Goal: Information Seeking & Learning: Learn about a topic

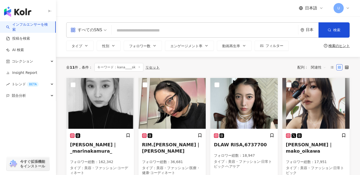
click at [108, 30] on div "すべてのSNS" at bounding box center [89, 30] width 42 height 15
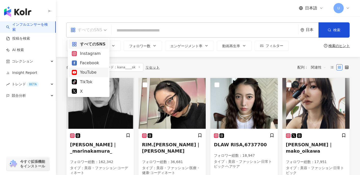
click at [94, 73] on div "YouTube" at bounding box center [89, 72] width 34 height 6
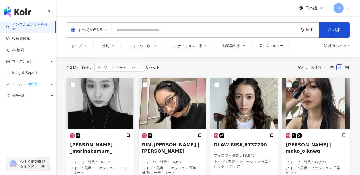
click at [131, 32] on input "search" at bounding box center [205, 31] width 182 height 10
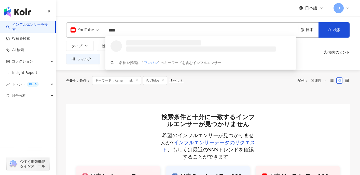
type input "****"
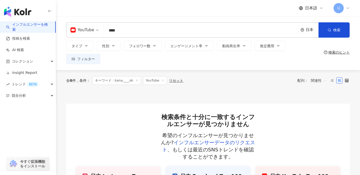
click at [148, 12] on div "日本語 U" at bounding box center [207, 8] width 283 height 16
click at [331, 30] on icon "button" at bounding box center [329, 30] width 4 height 4
click at [137, 81] on icon at bounding box center [137, 80] width 3 height 3
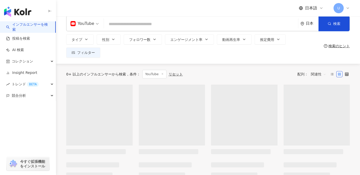
scroll to position [8, 0]
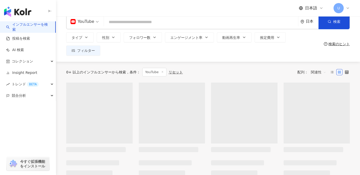
click at [152, 21] on input "search" at bounding box center [201, 22] width 190 height 10
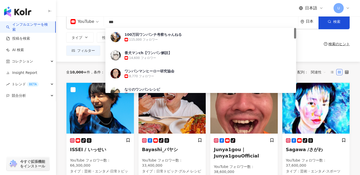
type input "*"
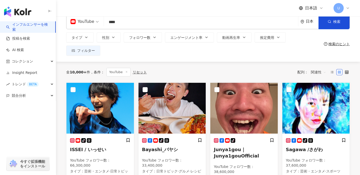
type input "****"
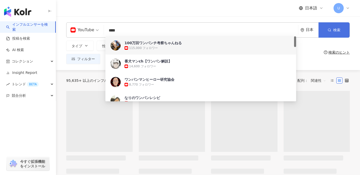
click at [325, 27] on button "検索" at bounding box center [333, 29] width 31 height 15
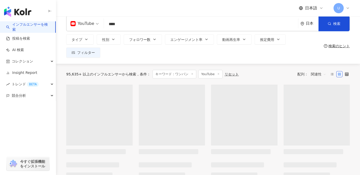
scroll to position [7, 0]
click at [88, 38] on button "タイプ" at bounding box center [79, 39] width 27 height 10
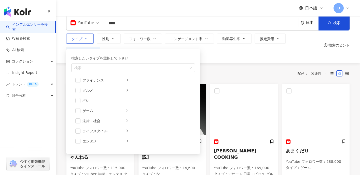
scroll to position [63, 0]
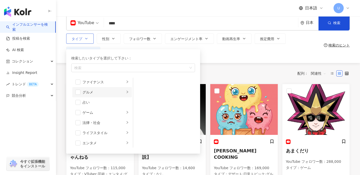
click at [103, 93] on div "グルメ" at bounding box center [103, 93] width 42 height 6
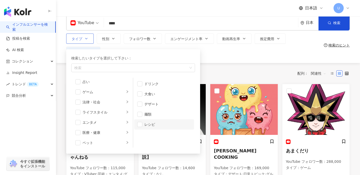
click at [142, 125] on li "レシピ" at bounding box center [164, 125] width 60 height 10
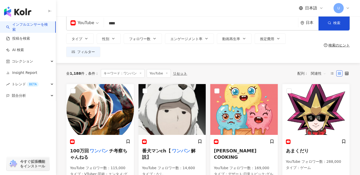
click at [211, 63] on div "全 1,188 件 条件 ： キーワード：ワンパン YouTube リセット 配列： 関連性" at bounding box center [207, 73] width 283 height 21
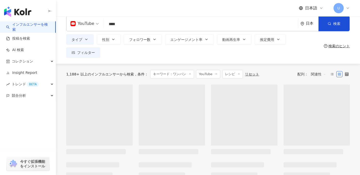
scroll to position [8, 0]
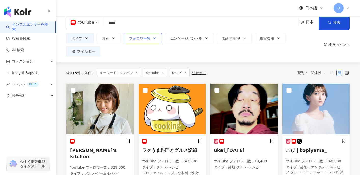
click at [155, 39] on icon "button" at bounding box center [154, 38] width 4 height 4
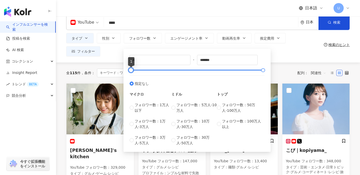
click at [131, 70] on div at bounding box center [130, 70] width 3 height 3
click at [176, 122] on label "フォロワー数：10万人-30万人" at bounding box center [194, 124] width 46 height 11
type input "******"
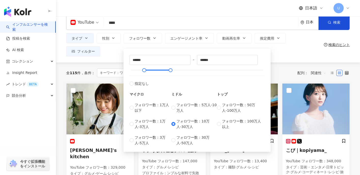
click at [283, 52] on div "タイプ 性別 フォロワー数 エンゲージメント率 動画再生率 推定費用 フィルター ****** - ****** 指定なし マイクロ フォロワー数：1万人以下…" at bounding box center [193, 44] width 255 height 23
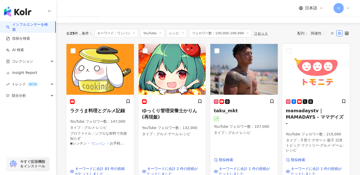
scroll to position [48, 0]
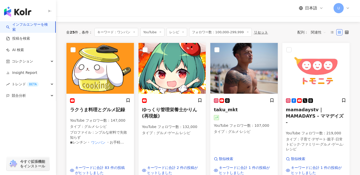
click at [105, 109] on span "ラクうま料理とグルメ記録" at bounding box center [97, 109] width 55 height 5
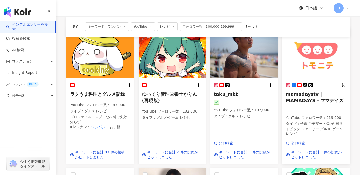
scroll to position [0, 0]
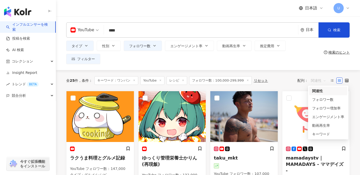
click at [314, 80] on span "関連性" at bounding box center [318, 81] width 15 height 8
click at [318, 134] on div "キーワード" at bounding box center [328, 134] width 32 height 6
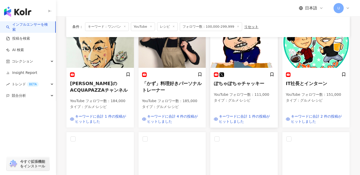
scroll to position [216, 0]
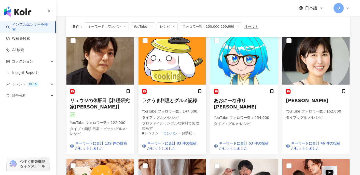
scroll to position [58, 0]
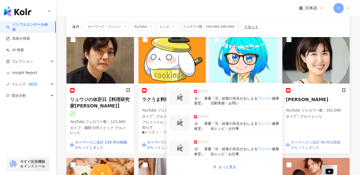
click at [309, 144] on span "キーワードに合計 46 件の投稿がヒットしました" at bounding box center [317, 145] width 53 height 10
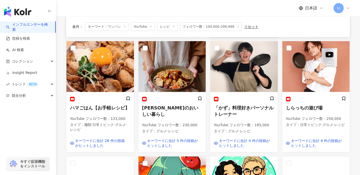
scroll to position [175, 0]
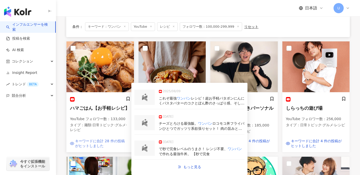
click at [101, 142] on span "キーワードに合計 28 件の投稿がヒットしました" at bounding box center [101, 144] width 53 height 10
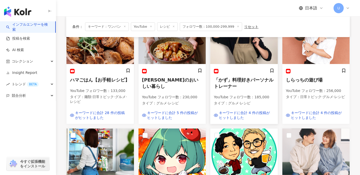
scroll to position [210, 0]
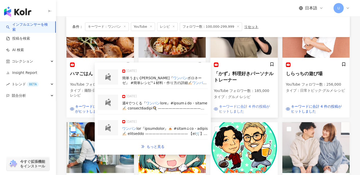
click at [239, 106] on span "キーワードに合計 4 件の投稿がヒットしました" at bounding box center [245, 109] width 53 height 10
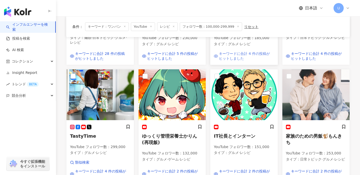
scroll to position [283, 0]
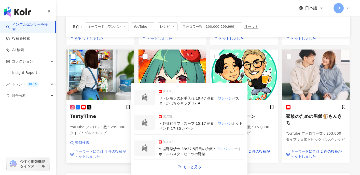
click at [101, 151] on span "キーワードに合計 4 件の投稿がヒットしました" at bounding box center [101, 154] width 53 height 10
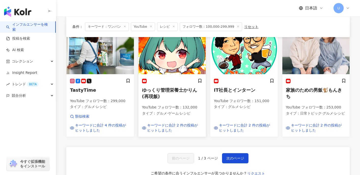
scroll to position [310, 0]
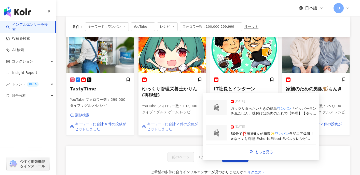
click at [159, 124] on span "キーワードに合計 2 件の投稿がヒットしました" at bounding box center [173, 127] width 53 height 10
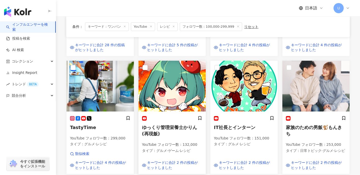
scroll to position [296, 0]
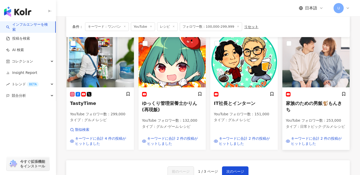
click at [301, 102] on span "家族のための男飯🐒もんきち" at bounding box center [314, 107] width 56 height 12
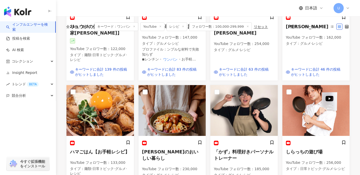
scroll to position [0, 0]
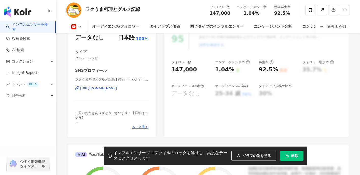
scroll to position [75, 0]
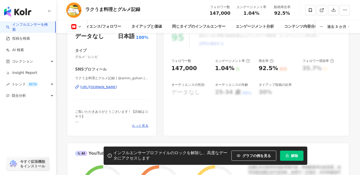
click at [101, 86] on div "https://www.youtube.com/channel/UC44ye7FdhPt81hxew6PAQrw" at bounding box center [98, 87] width 37 height 5
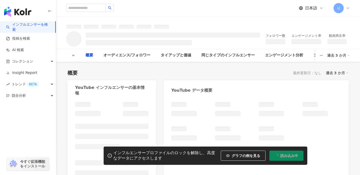
type input "****"
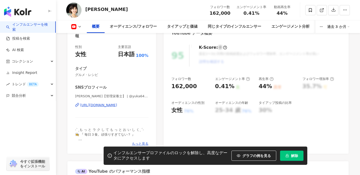
scroll to position [63, 0]
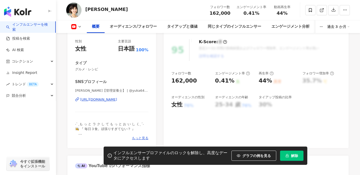
click at [117, 100] on div "https://www.youtube.com/channel/UC_UdbaH7mjVRb3kTRgNYCsw" at bounding box center [98, 99] width 37 height 5
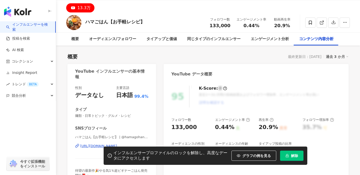
scroll to position [38, 0]
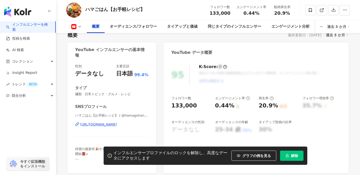
click at [117, 125] on div "https://www.youtube.com/channel/UCJdCTAd4jXdJol6nKBShAvQ" at bounding box center [98, 124] width 37 height 5
drag, startPoint x: 86, startPoint y: 10, endPoint x: 156, endPoint y: 9, distance: 70.5
click at [157, 10] on div "ハマごはん【お手軽レシピ】 フォロワー数 133,000 エンゲージメント率 0.44% 動画再生率 20.9%" at bounding box center [208, 10] width 304 height 20
copy div "ハマごはん【お手軽レシピ】"
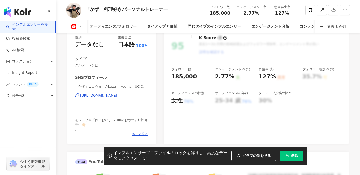
scroll to position [81, 0]
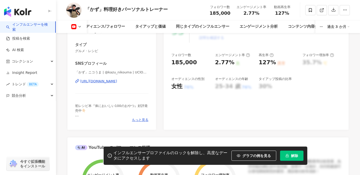
click at [117, 81] on div "https://www.youtube.com/channel/UClOKO9RZtgLcNQxzfXbHVwg" at bounding box center [98, 81] width 37 height 5
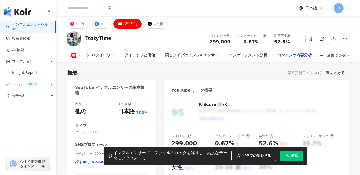
click at [113, 160] on div "[URL][DOMAIN_NAME]" at bounding box center [98, 162] width 37 height 5
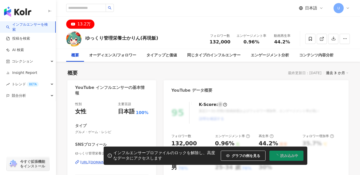
scroll to position [30, 0]
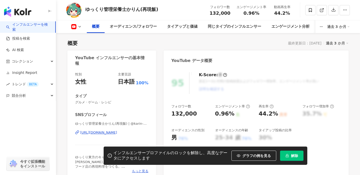
click at [117, 134] on div "https://www.youtube.com/channel/UCHVWWV6Q_tTD4Xivn34-Pgg" at bounding box center [98, 132] width 37 height 5
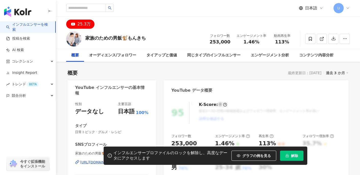
click at [126, 117] on div "性別 データなし 主要言語 日本語 100% タイプ 日常トピック · グルメ · レシピ SNSプロフィール 家族のための男飯🐒もんきち | @fujimo…" at bounding box center [111, 152] width 73 height 101
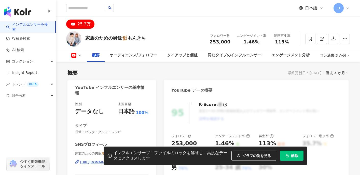
click at [117, 160] on div "https://www.youtube.com/channel/UCycBdxKJ3JHTTfZRraVeBUg" at bounding box center [98, 162] width 37 height 5
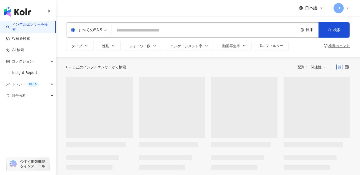
click at [104, 28] on span "すべてのSNS" at bounding box center [88, 30] width 36 height 8
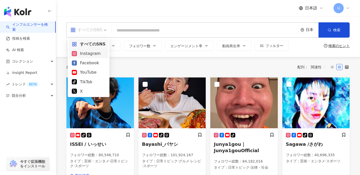
click at [97, 55] on div "Instagram" at bounding box center [89, 53] width 34 height 6
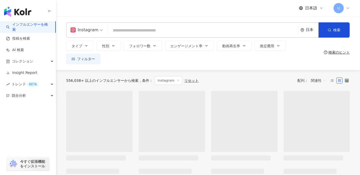
click at [135, 28] on input "search" at bounding box center [203, 31] width 186 height 10
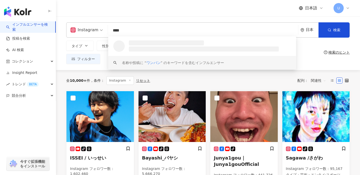
type input "****"
click at [143, 71] on div "全 10,000+ 件 条件 ： Instagram リセット 配列： 関連性" at bounding box center [207, 80] width 283 height 21
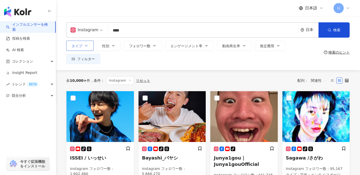
click at [86, 44] on icon "button" at bounding box center [86, 46] width 4 height 4
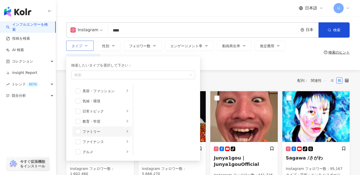
scroll to position [37, 0]
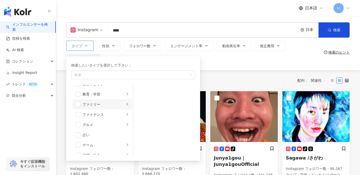
click at [106, 128] on li "グルメ" at bounding box center [102, 125] width 60 height 10
click at [146, 134] on div "レシピ" at bounding box center [167, 132] width 47 height 6
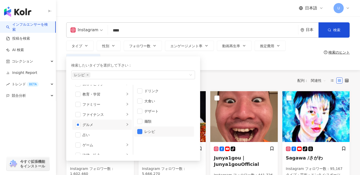
click at [222, 65] on div "Instagram **** 日本 検索 loading keyword 名称や投稿に “ ワンパン ” のキーワードを含むインフルエンサー タイプ 検索した…" at bounding box center [208, 43] width 304 height 54
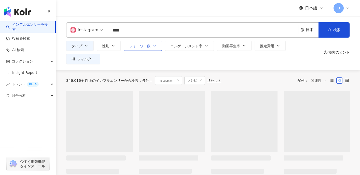
click at [135, 45] on span "フォロワー数" at bounding box center [139, 46] width 21 height 4
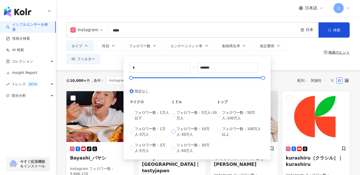
click at [190, 133] on span "フォロワー数：10万人-30万人" at bounding box center [196, 131] width 40 height 11
type input "******"
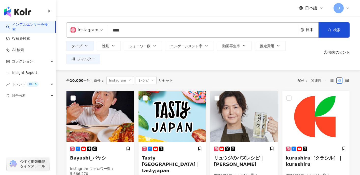
click at [279, 62] on div "タイプ 性別 フォロワー数 エンゲージメント率 動画再生率 推定費用 フィルター ****** - ****** 指定なし マイクロ フォロワー数：1万人以下…" at bounding box center [193, 52] width 255 height 23
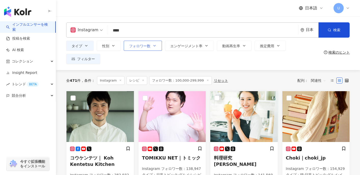
click at [142, 46] on span "フォロワー数" at bounding box center [139, 46] width 21 height 4
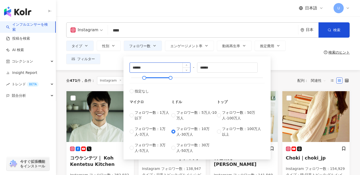
click at [145, 66] on input "******" at bounding box center [160, 68] width 60 height 10
type input "*"
type input "******"
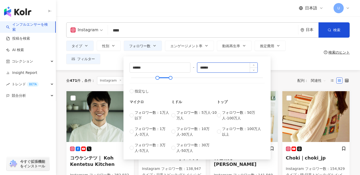
click at [216, 68] on input "******" at bounding box center [227, 68] width 60 height 10
type input "*"
type input "******"
click at [303, 58] on div "タイプ 性別 フォロワー数 エンゲージメント率 動画再生率 推定費用 フィルター ****** - ****** 指定なし マイクロ フォロワー数：1万人以下…" at bounding box center [193, 52] width 255 height 23
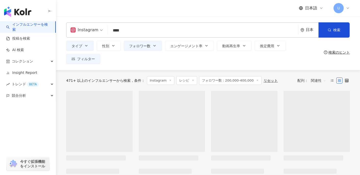
scroll to position [13, 0]
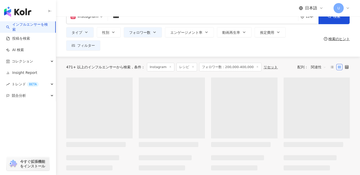
click at [313, 68] on span "関連性" at bounding box center [318, 67] width 15 height 8
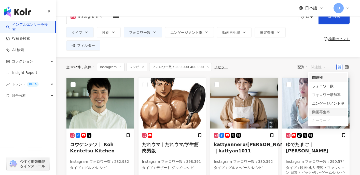
click at [239, 50] on div "タイプ 性別 フォロワー数 エンゲージメント率 動画再生率 推定費用 フィルター ****** - ****** 指定なし マイクロ フォロワー数：1万人以下…" at bounding box center [193, 38] width 255 height 23
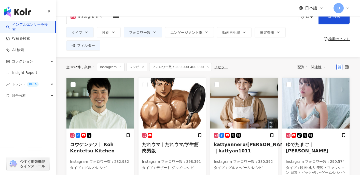
scroll to position [0, 0]
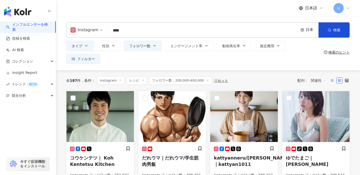
click at [196, 33] on input "****" at bounding box center [203, 31] width 186 height 10
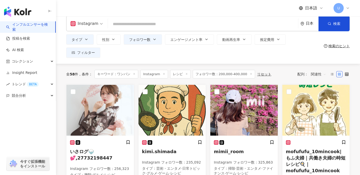
scroll to position [10, 0]
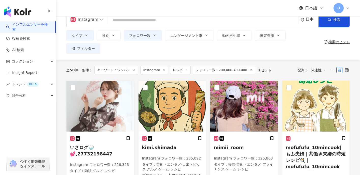
click at [317, 69] on span "関連性" at bounding box center [318, 70] width 15 height 8
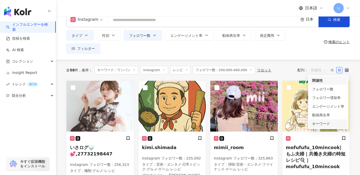
click at [319, 125] on div "キーワード" at bounding box center [328, 124] width 32 height 6
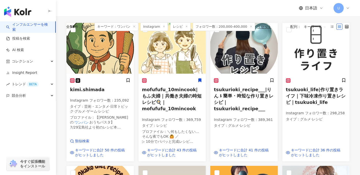
scroll to position [69, 0]
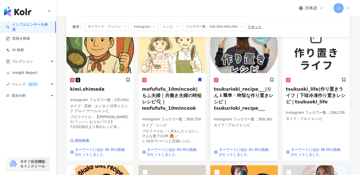
click at [236, 100] on span "tsukurioki_recipe___|りん〻簡単・時短な作り置きレシピ｜tsukurioki_recipe___" at bounding box center [244, 98] width 60 height 25
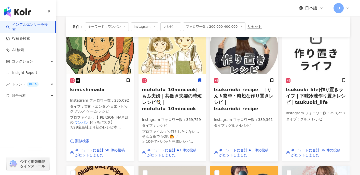
scroll to position [68, 0]
click at [300, 99] on h5 "tsukuoki_life|作り置きライフ｜下味冷凍作り置きレシピ｜tsukuoki_life" at bounding box center [316, 96] width 60 height 19
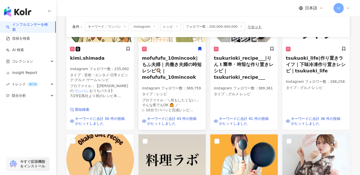
scroll to position [191, 0]
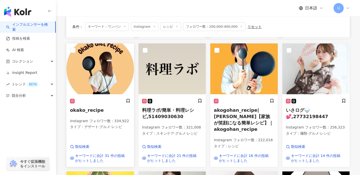
click at [107, 125] on p "タイプ ： デザート · グルメ · レシピ" at bounding box center [100, 127] width 60 height 5
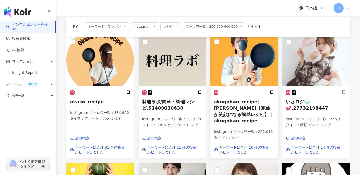
scroll to position [201, 0]
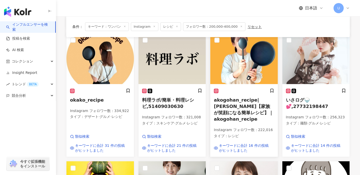
click at [239, 103] on h5 "akogohan_recipe|あこ【家族が笑顔になる簡単レシピ】｜akogohan_recipe" at bounding box center [244, 110] width 60 height 26
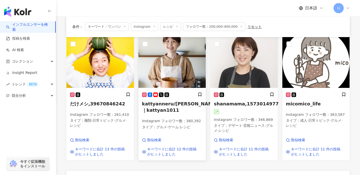
scroll to position [325, 0]
click at [162, 106] on span "kattyanneru/かっちゃんねる｜kattyan1011" at bounding box center [180, 107] width 76 height 12
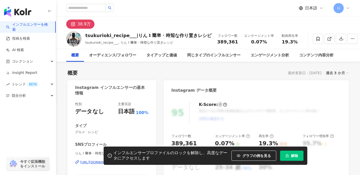
scroll to position [12, 0]
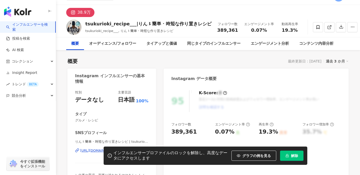
click at [298, 156] on span "解除" at bounding box center [294, 156] width 7 height 4
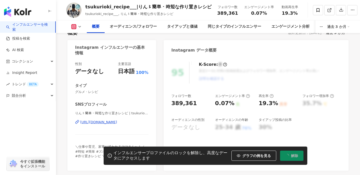
click at [100, 123] on div "https://www.instagram.com/tsukurioki_recipe___" at bounding box center [98, 122] width 37 height 5
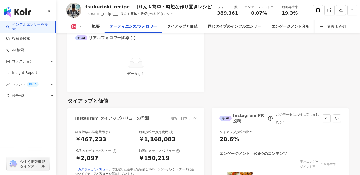
scroll to position [575, 0]
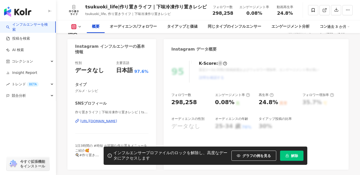
scroll to position [48, 0]
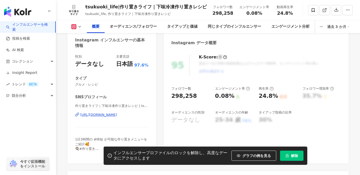
click at [117, 116] on div "[URL][DOMAIN_NAME]" at bounding box center [98, 115] width 37 height 5
click at [288, 155] on icon "lock" at bounding box center [287, 156] width 4 height 4
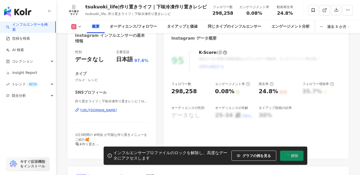
scroll to position [0, 0]
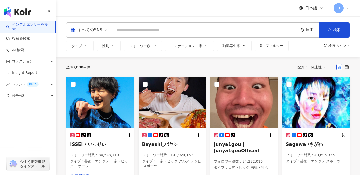
click at [161, 35] on input "search" at bounding box center [205, 31] width 182 height 10
paste input "**********"
type input "**********"
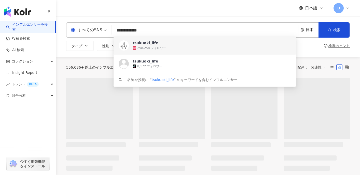
click at [144, 48] on div "298,258 フォロワー" at bounding box center [151, 48] width 29 height 4
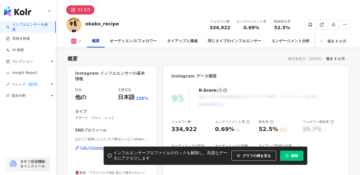
scroll to position [45, 0]
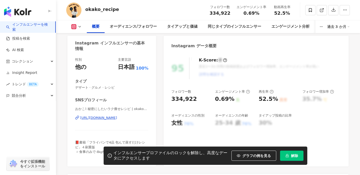
click at [115, 117] on div "https://www.instagram.com/okako_recipe/" at bounding box center [98, 118] width 37 height 5
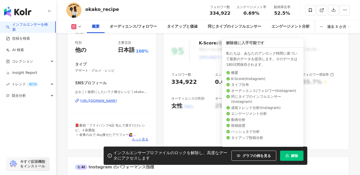
click at [284, 154] on button "解除" at bounding box center [291, 156] width 23 height 10
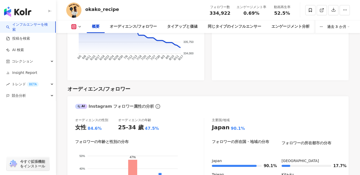
scroll to position [409, 0]
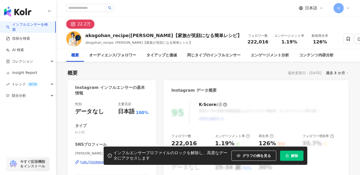
scroll to position [39, 0]
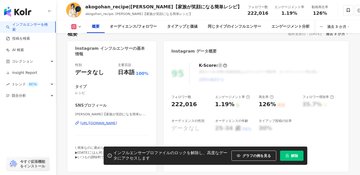
click at [116, 124] on div "[URL][DOMAIN_NAME]" at bounding box center [98, 123] width 37 height 5
click at [286, 152] on button "解除" at bounding box center [291, 156] width 23 height 10
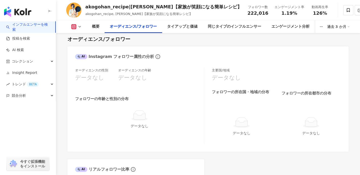
scroll to position [456, 0]
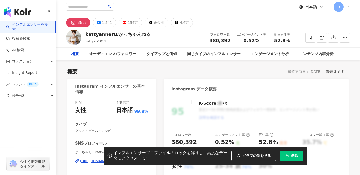
click at [288, 154] on icon "lock" at bounding box center [287, 155] width 3 height 3
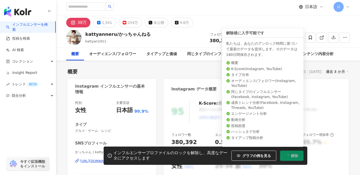
scroll to position [67, 0]
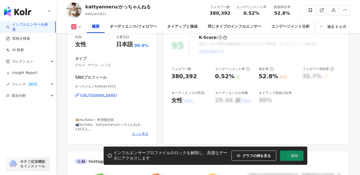
click at [117, 97] on div "https://www.instagram.com/kattyan1011/" at bounding box center [98, 95] width 37 height 5
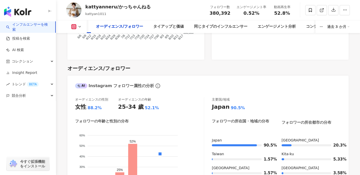
scroll to position [433, 0]
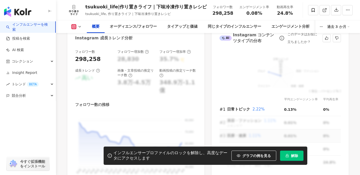
scroll to position [280, 0]
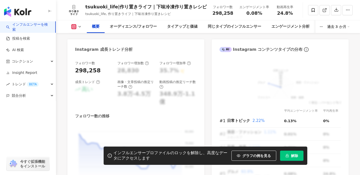
click at [288, 156] on icon "lock" at bounding box center [287, 156] width 4 height 4
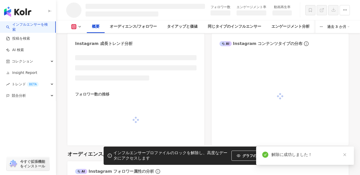
scroll to position [268, 0]
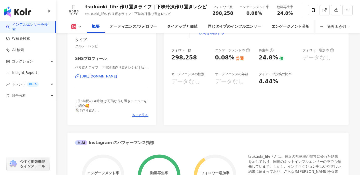
scroll to position [56, 0]
